Goal: Download file/media: Obtain a digital file from the website

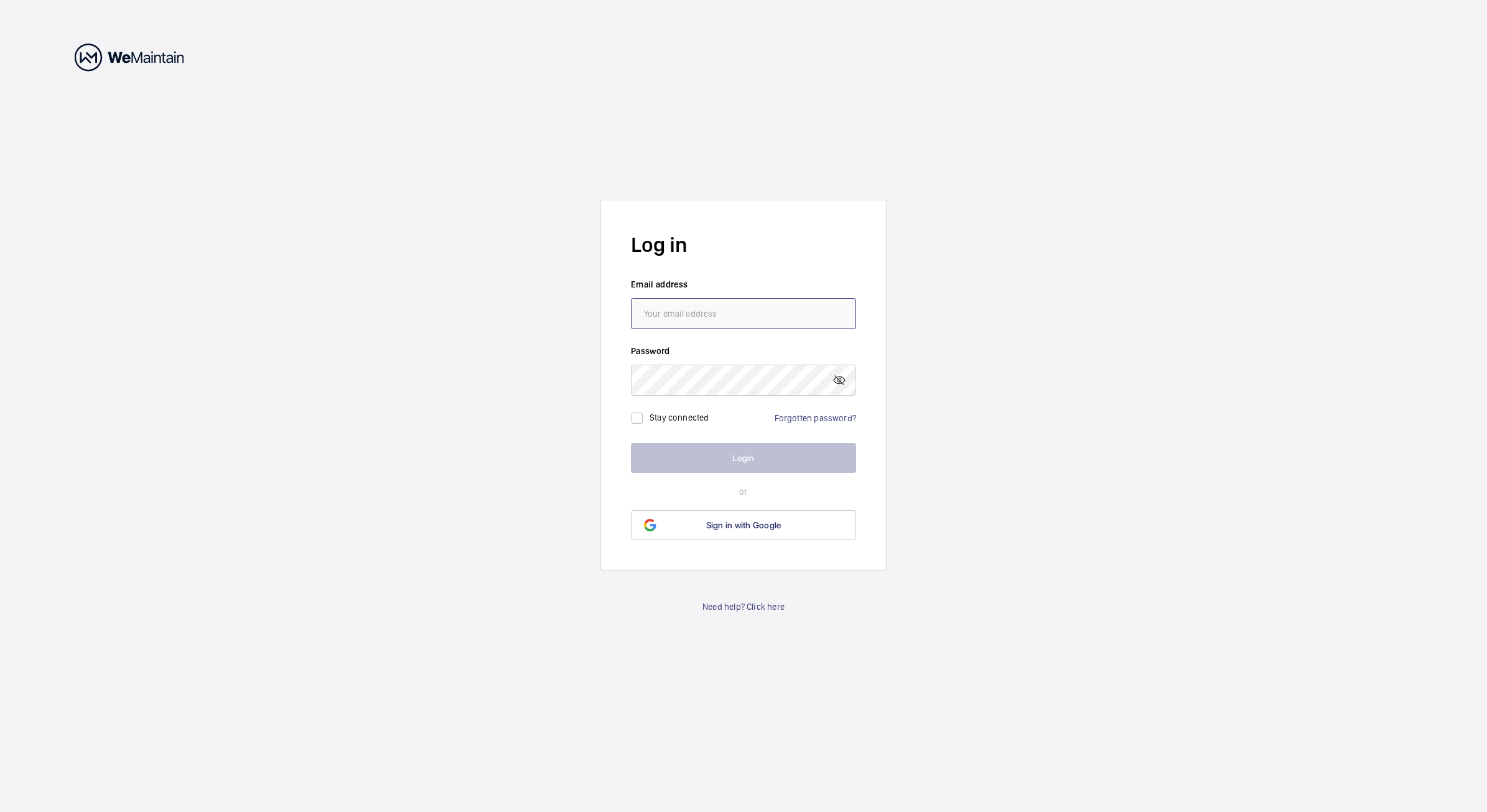
type input "[PERSON_NAME][EMAIL_ADDRESS][PERSON_NAME][DOMAIN_NAME]"
click at [750, 461] on button "Login" at bounding box center [743, 457] width 225 height 30
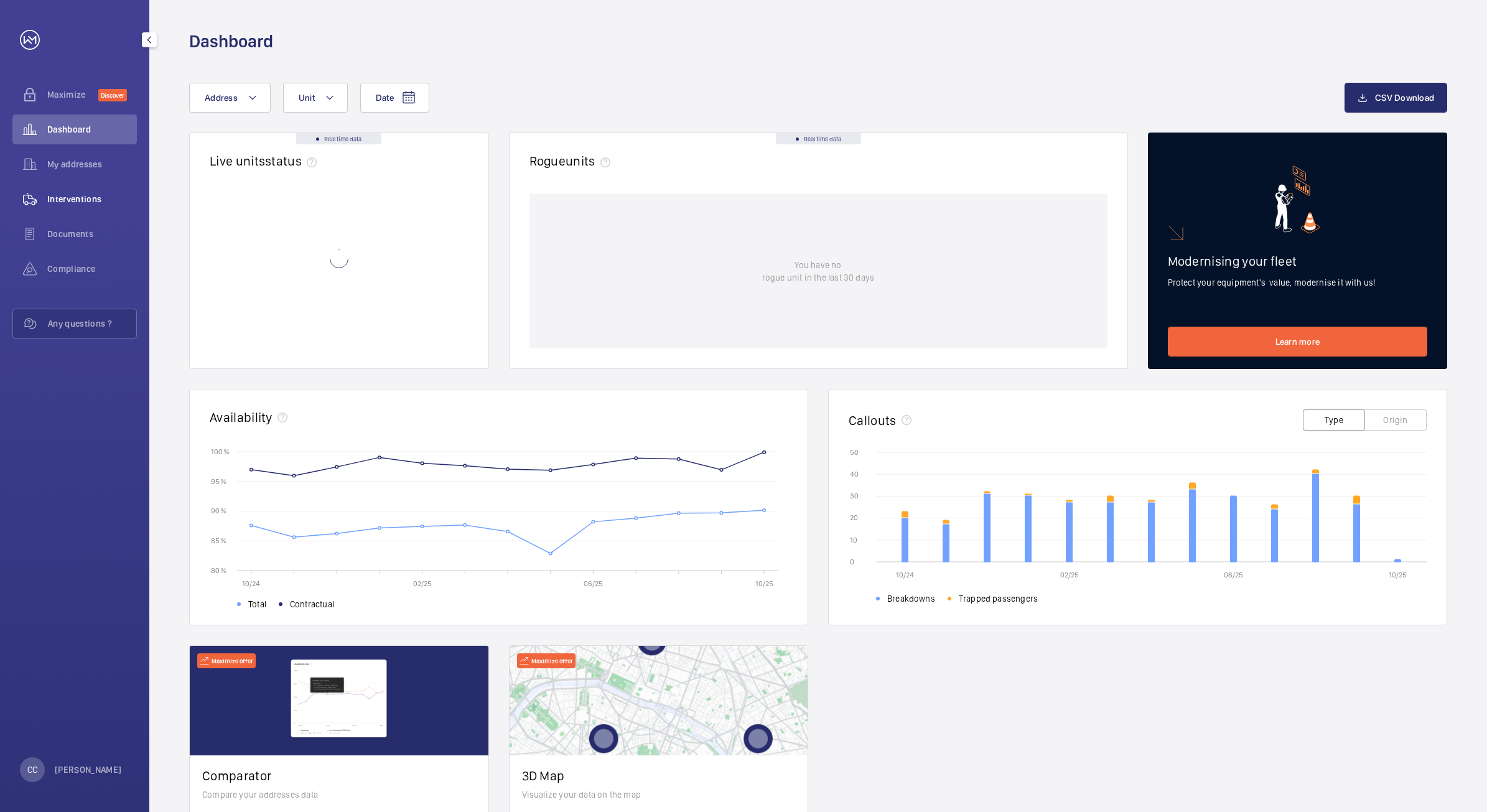
click at [81, 194] on span "Interventions" at bounding box center [92, 199] width 90 height 13
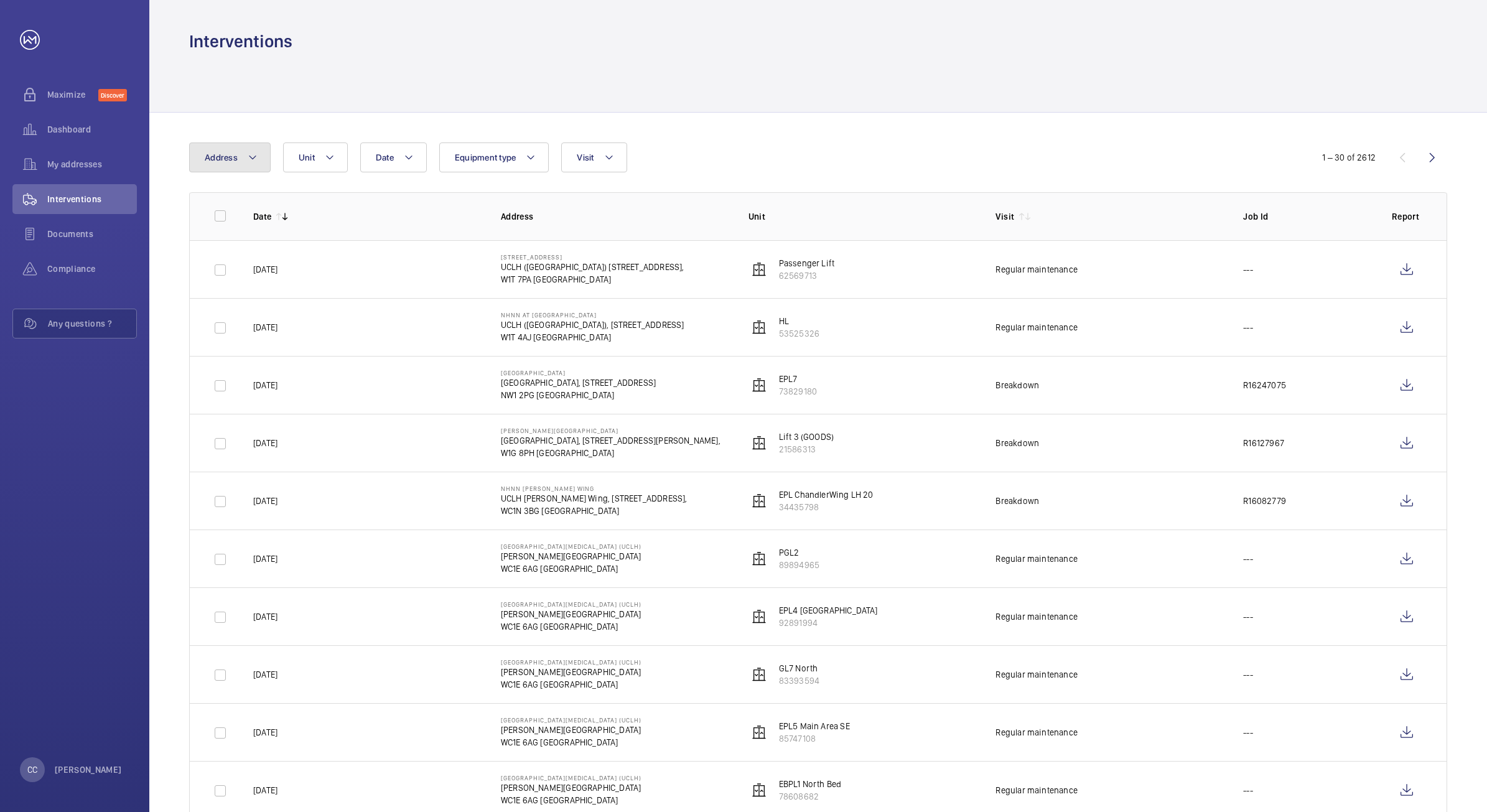
click at [225, 160] on span "Address" at bounding box center [220, 157] width 33 height 10
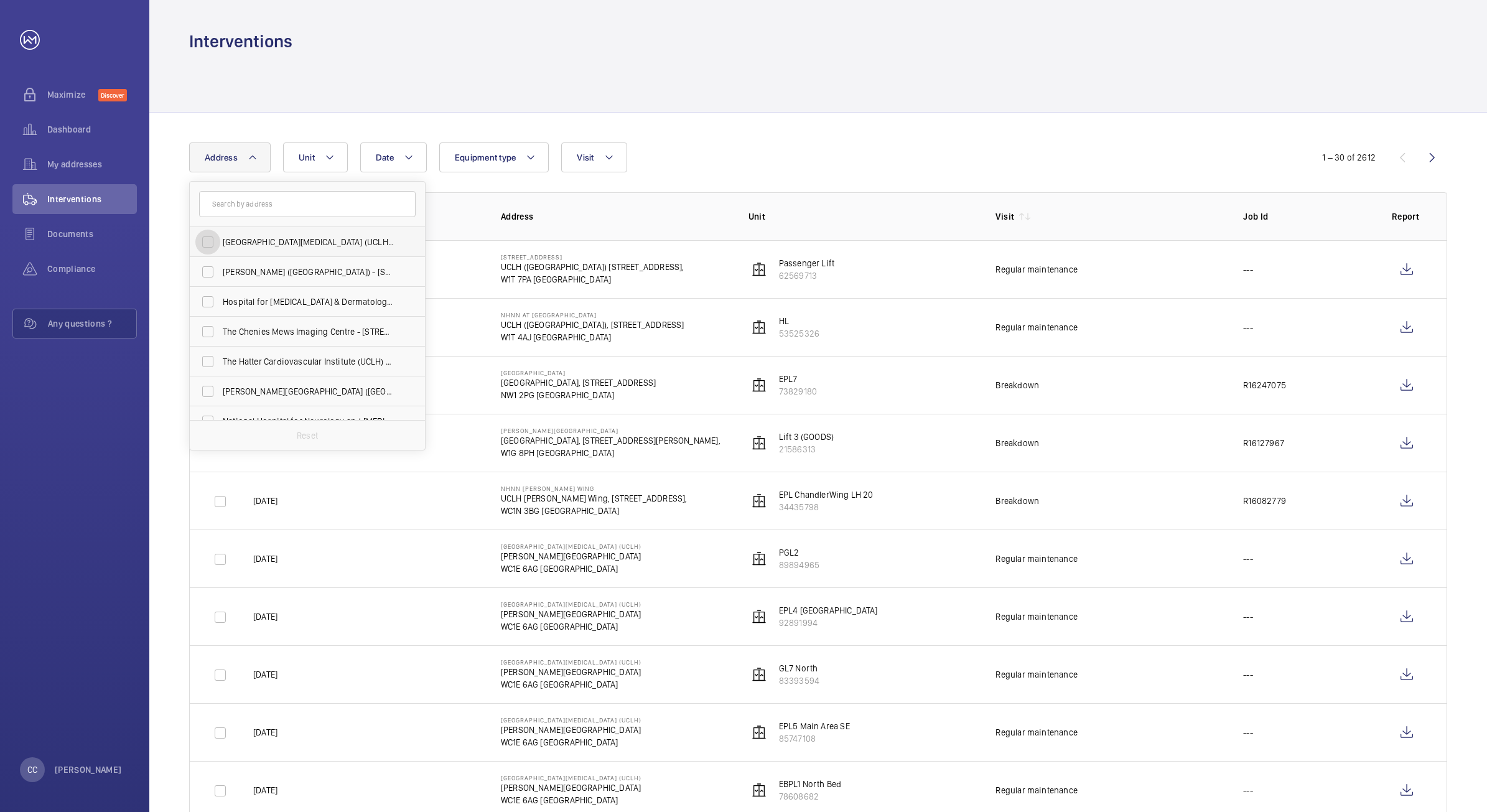
click at [212, 241] on input "[GEOGRAPHIC_DATA][MEDICAL_DATA] (UCLH) - [PERSON_NAME][GEOGRAPHIC_DATA]" at bounding box center [208, 242] width 25 height 25
checkbox input "true"
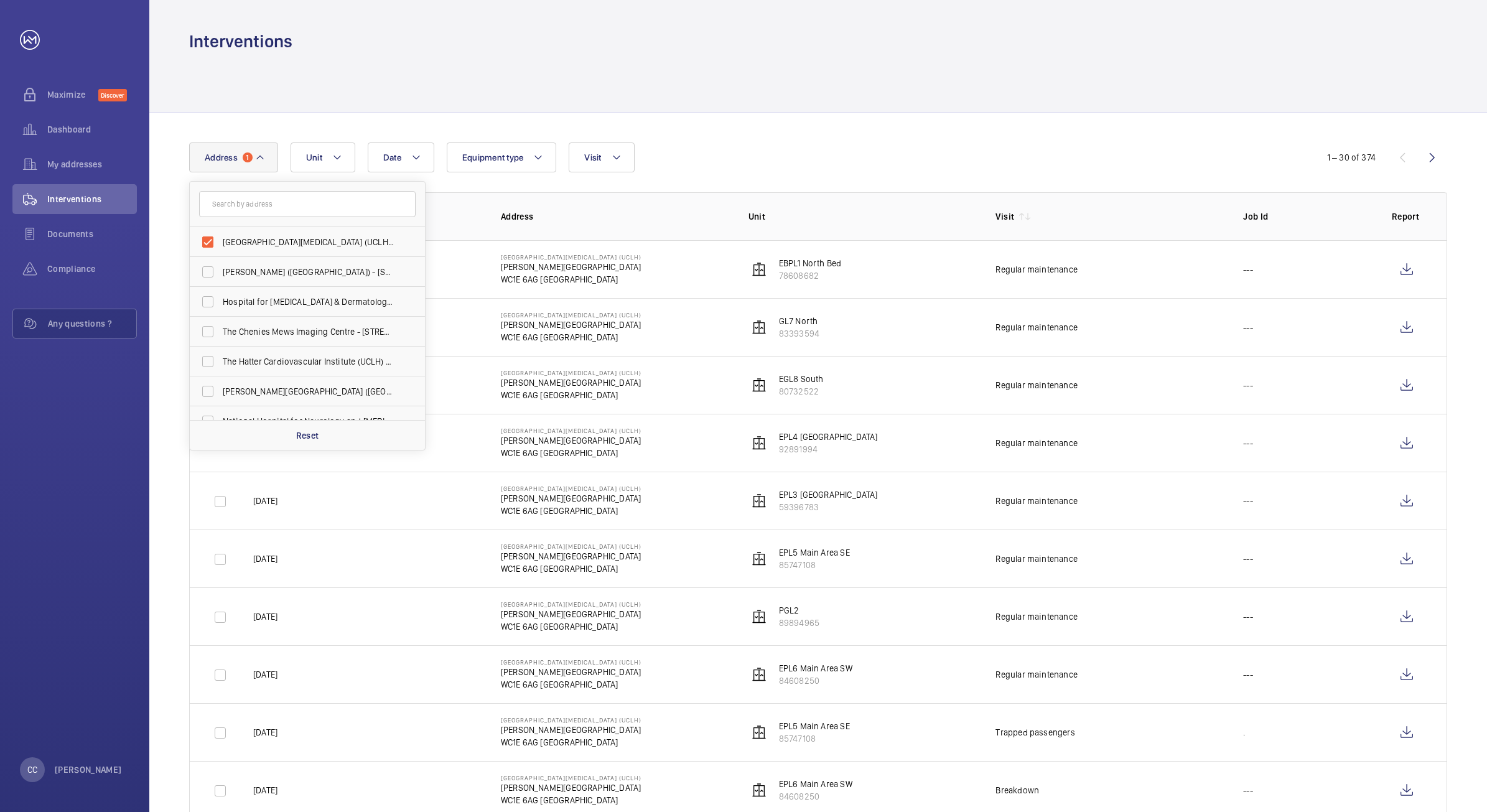
click at [1199, 320] on td "Regular maintenance" at bounding box center [1099, 326] width 247 height 58
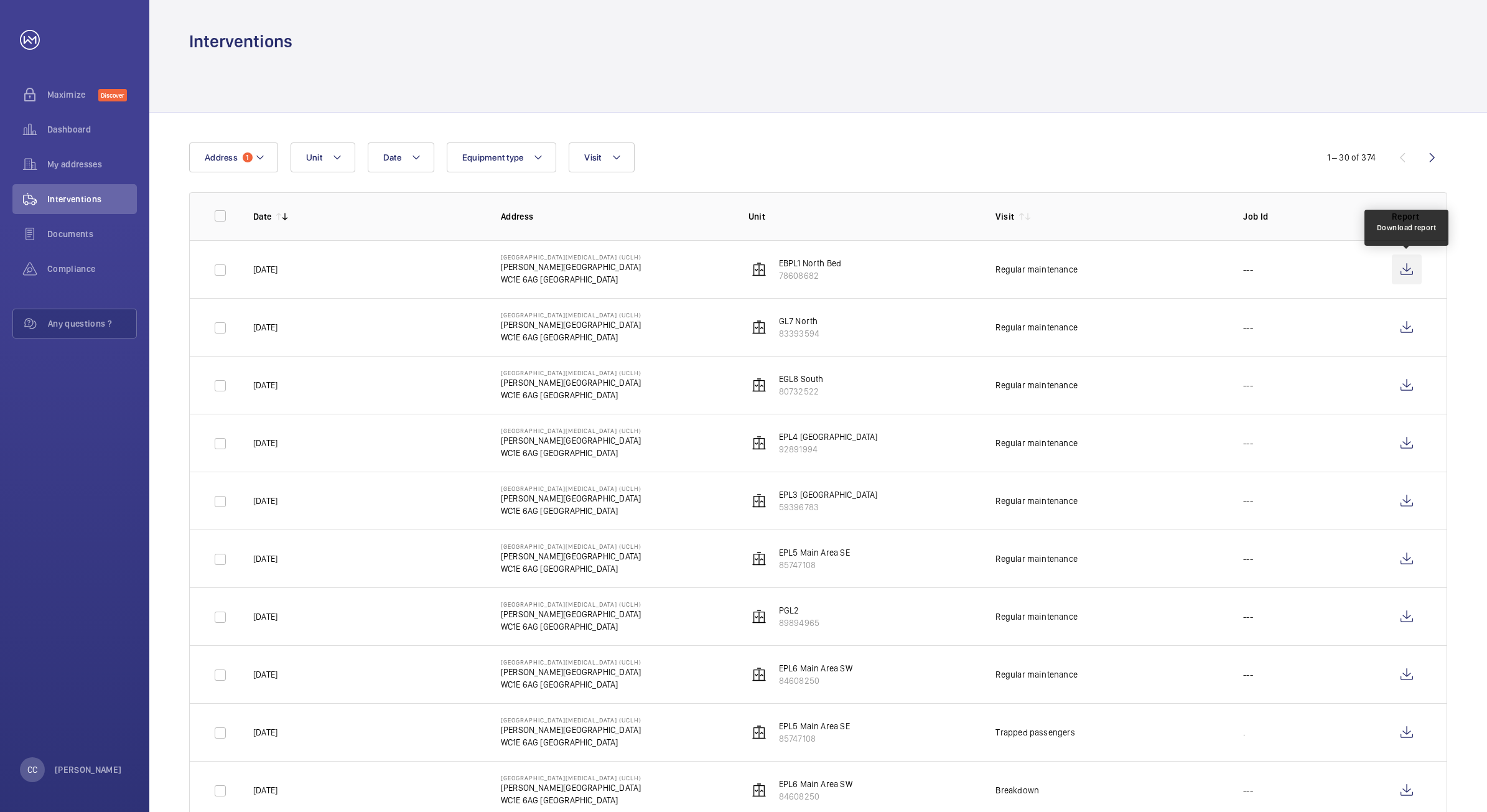
click at [1410, 272] on wm-front-icon-button at bounding box center [1406, 269] width 30 height 30
click at [1407, 324] on wm-front-icon-button at bounding box center [1406, 326] width 30 height 30
click at [1404, 387] on wm-front-icon-button at bounding box center [1406, 384] width 30 height 30
click at [1409, 446] on wm-front-icon-button at bounding box center [1406, 443] width 30 height 30
click at [1408, 493] on wm-front-icon-button at bounding box center [1406, 500] width 30 height 30
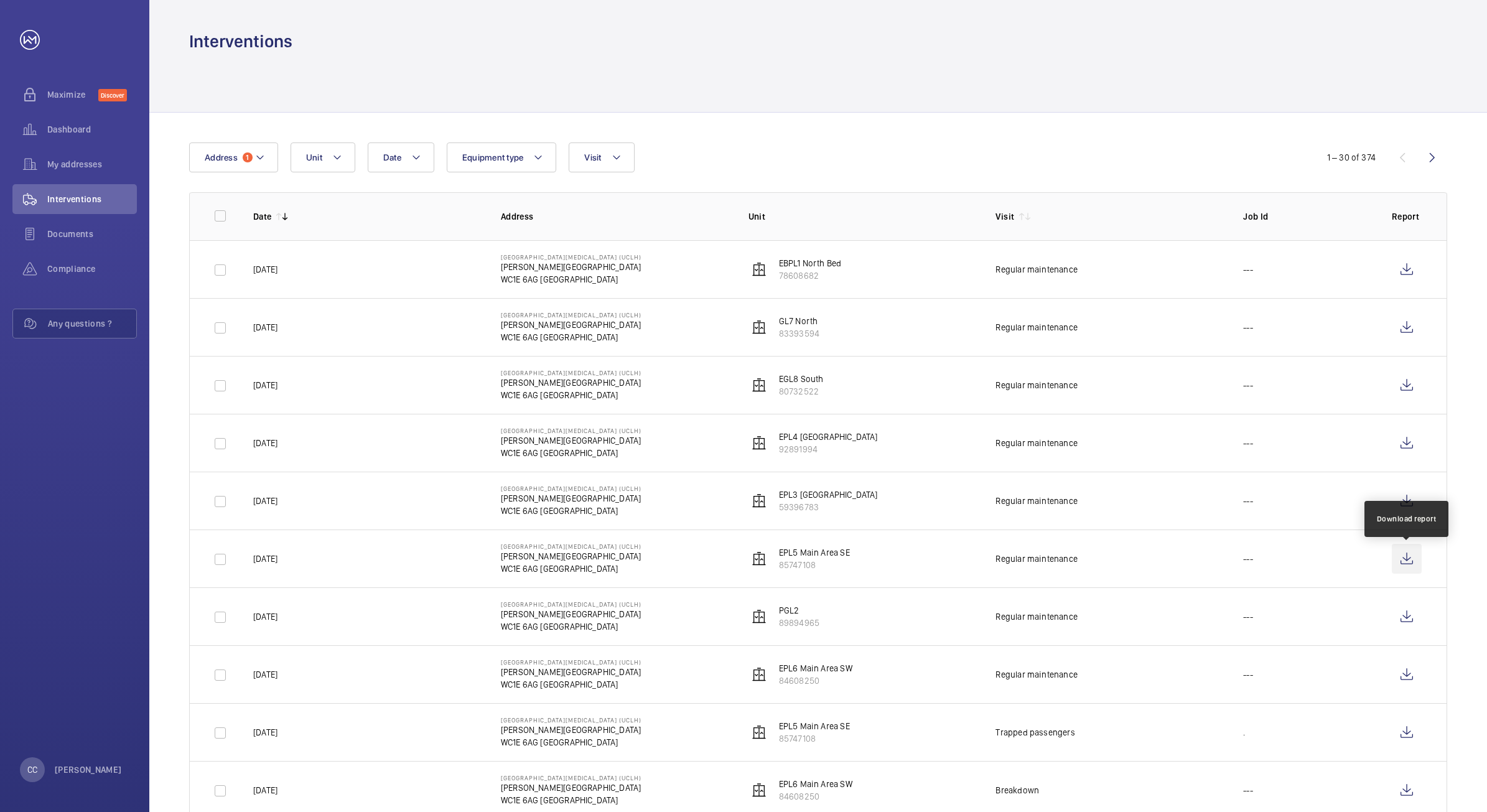
click at [1405, 562] on wm-front-icon-button at bounding box center [1406, 558] width 30 height 30
click at [1409, 620] on wm-front-icon-button at bounding box center [1406, 616] width 30 height 30
click at [1406, 678] on wm-front-icon-button at bounding box center [1406, 674] width 30 height 30
